Goal: Information Seeking & Learning: Learn about a topic

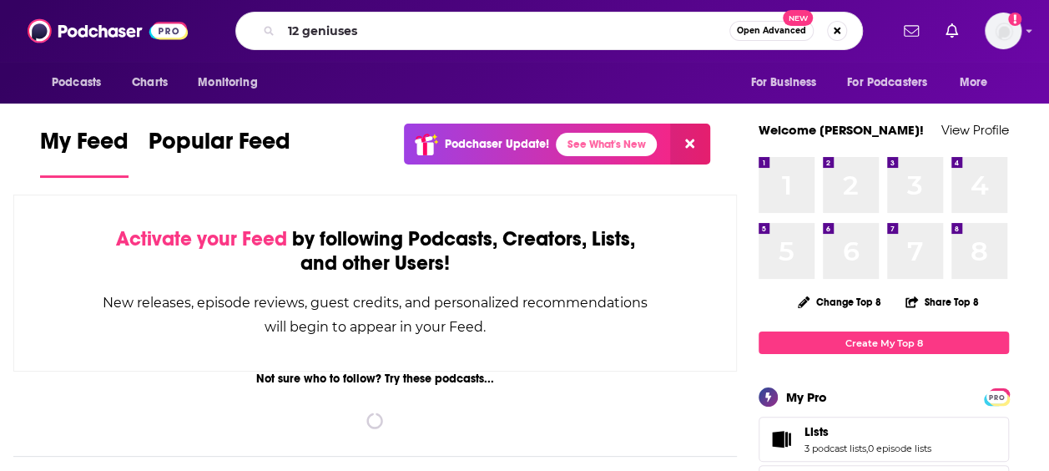
type input "12 geniuses"
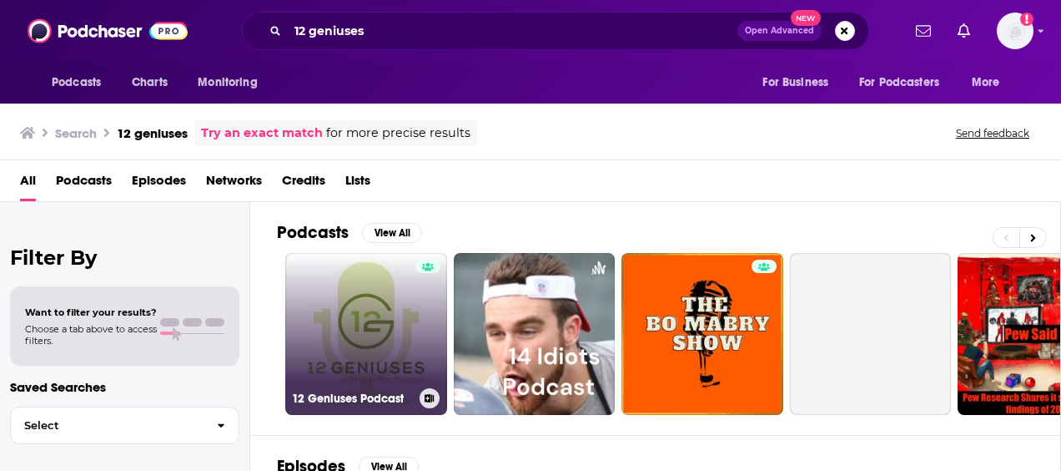
click at [387, 360] on link "12 Geniuses Podcast" at bounding box center [366, 334] width 162 height 162
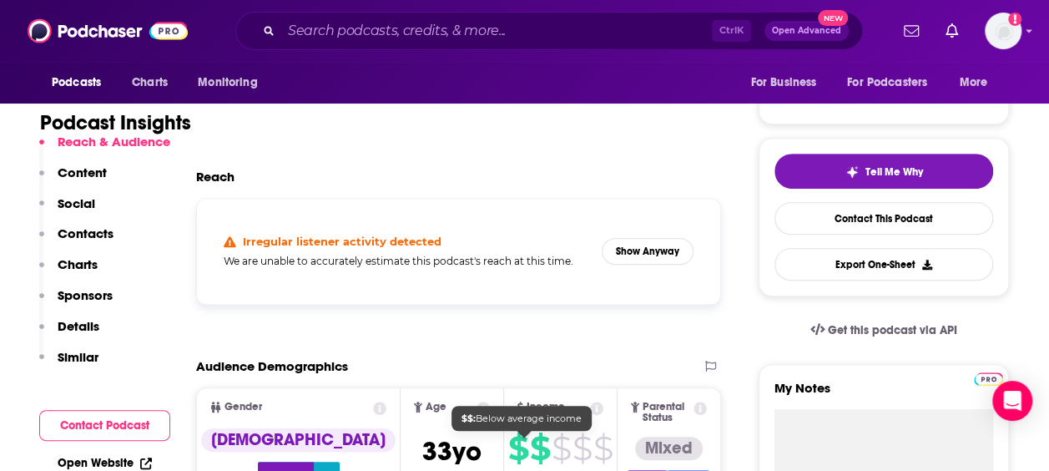
scroll to position [314, 0]
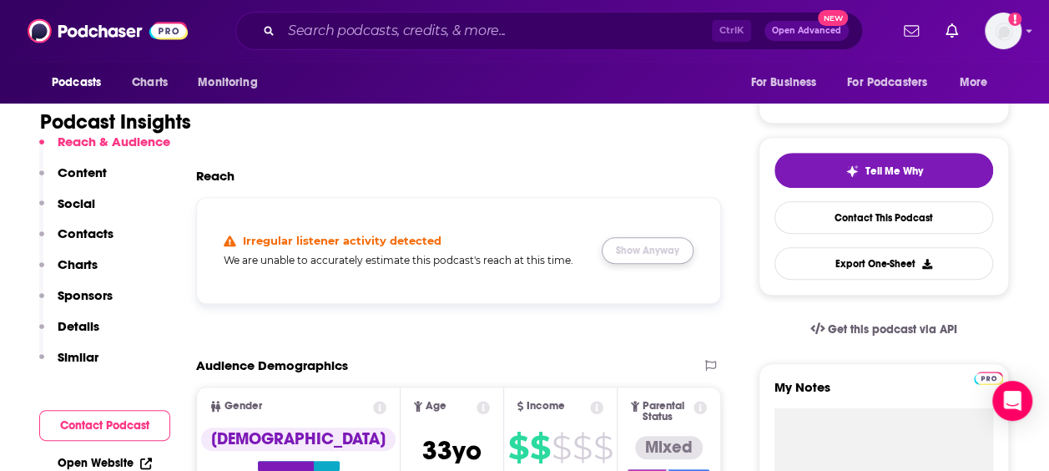
click at [651, 253] on button "Show Anyway" at bounding box center [648, 250] width 92 height 27
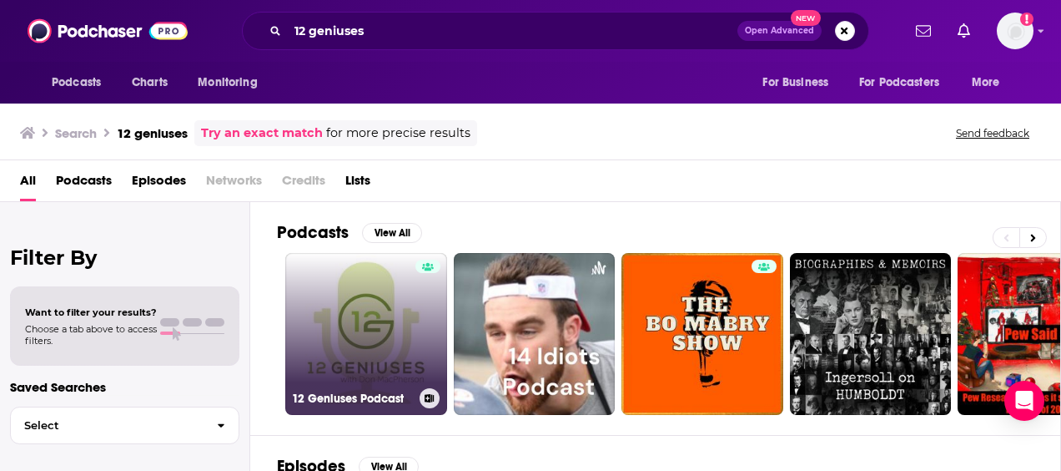
click at [362, 261] on link "12 Geniuses Podcast" at bounding box center [366, 334] width 162 height 162
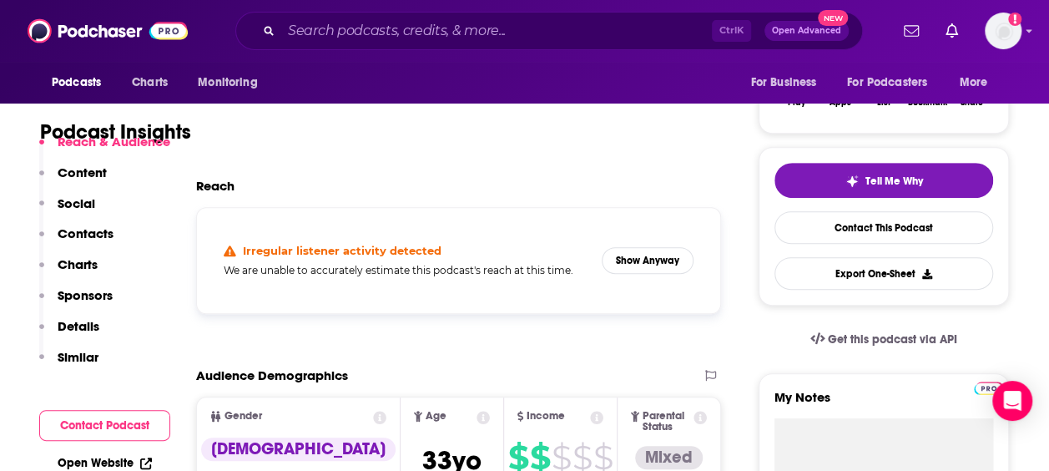
scroll to position [305, 0]
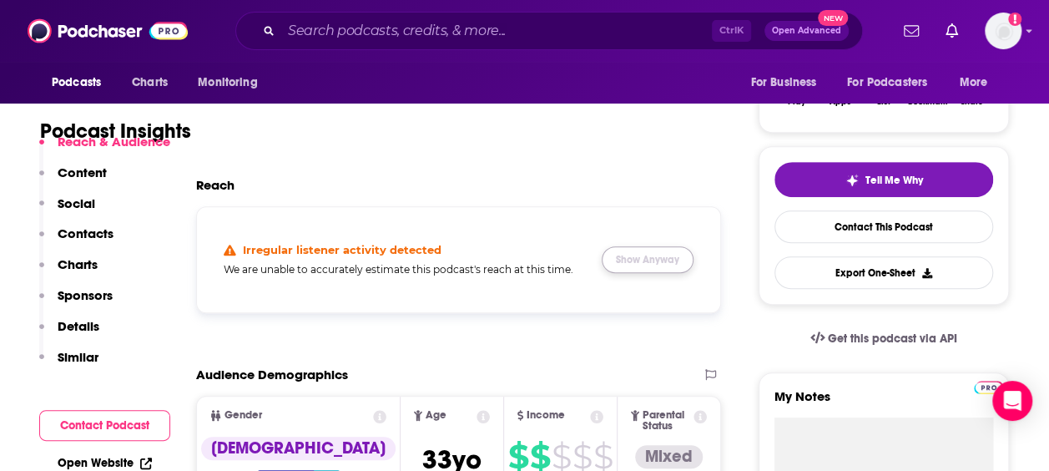
click at [630, 264] on button "Show Anyway" at bounding box center [648, 259] width 92 height 27
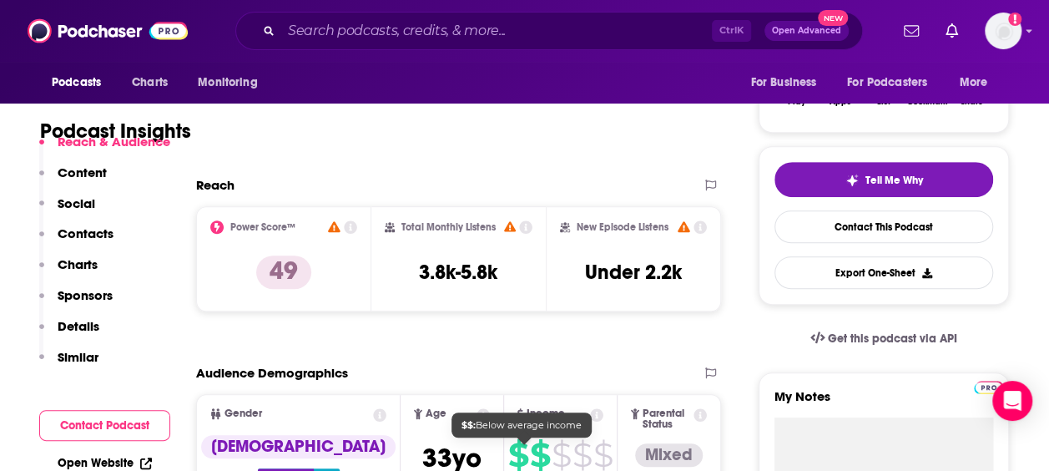
scroll to position [0, 0]
